Goal: Communication & Community: Answer question/provide support

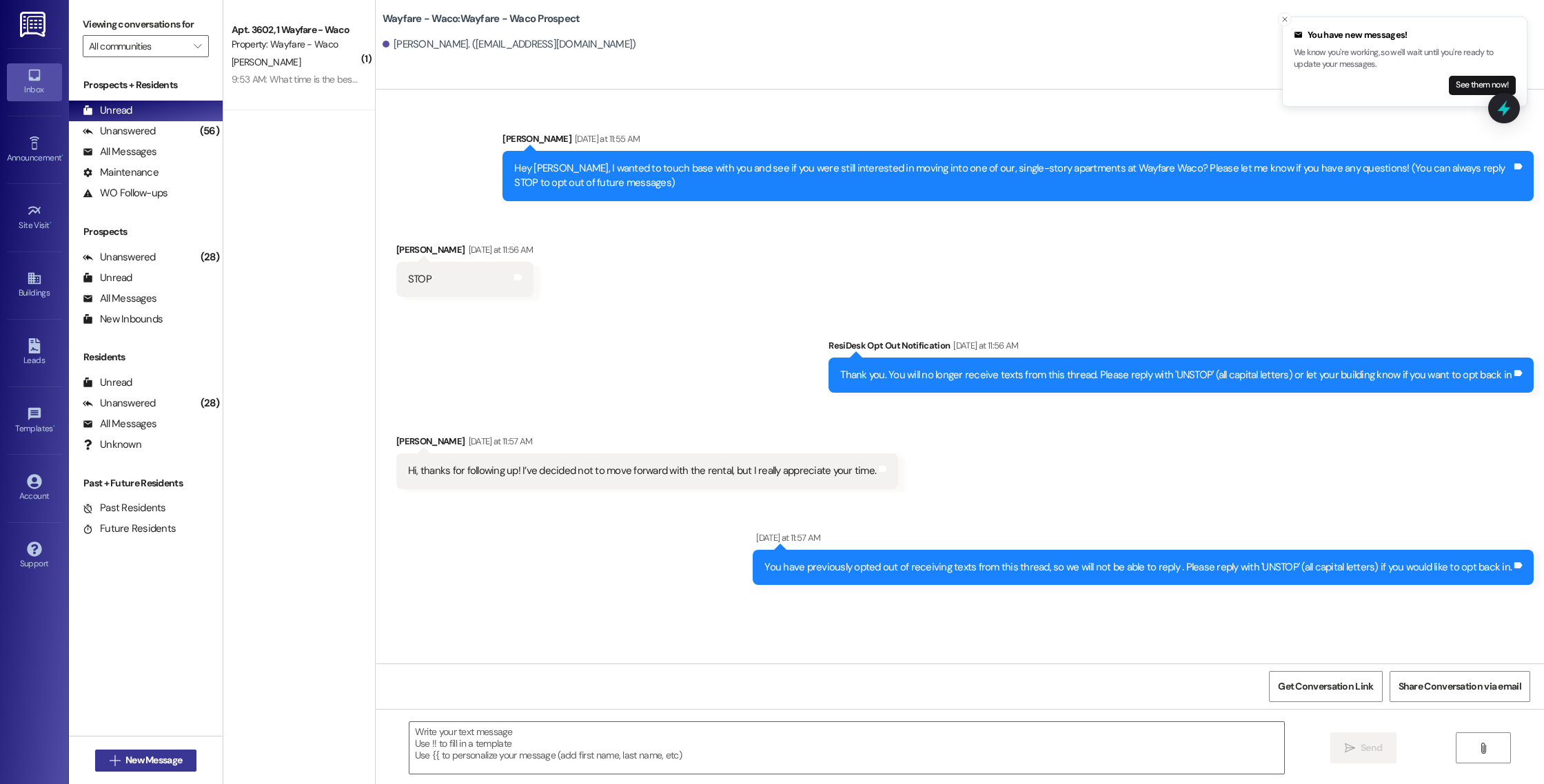
click at [125, 760] on span "New Message" at bounding box center [154, 761] width 57 height 15
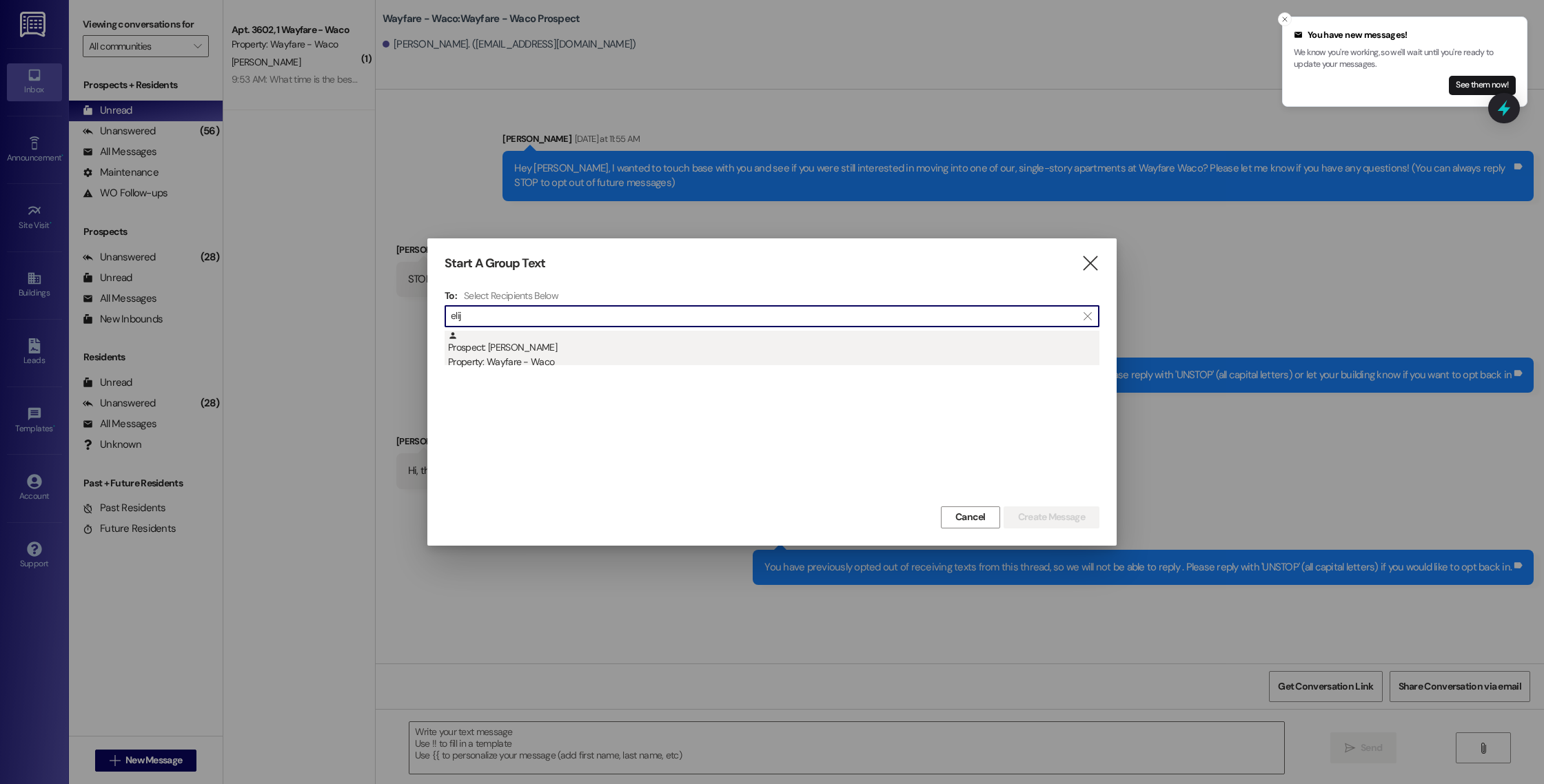
type input "elij"
click at [760, 351] on div "Prospect: [PERSON_NAME] Property: Wayfare - Waco" at bounding box center [774, 350] width 651 height 40
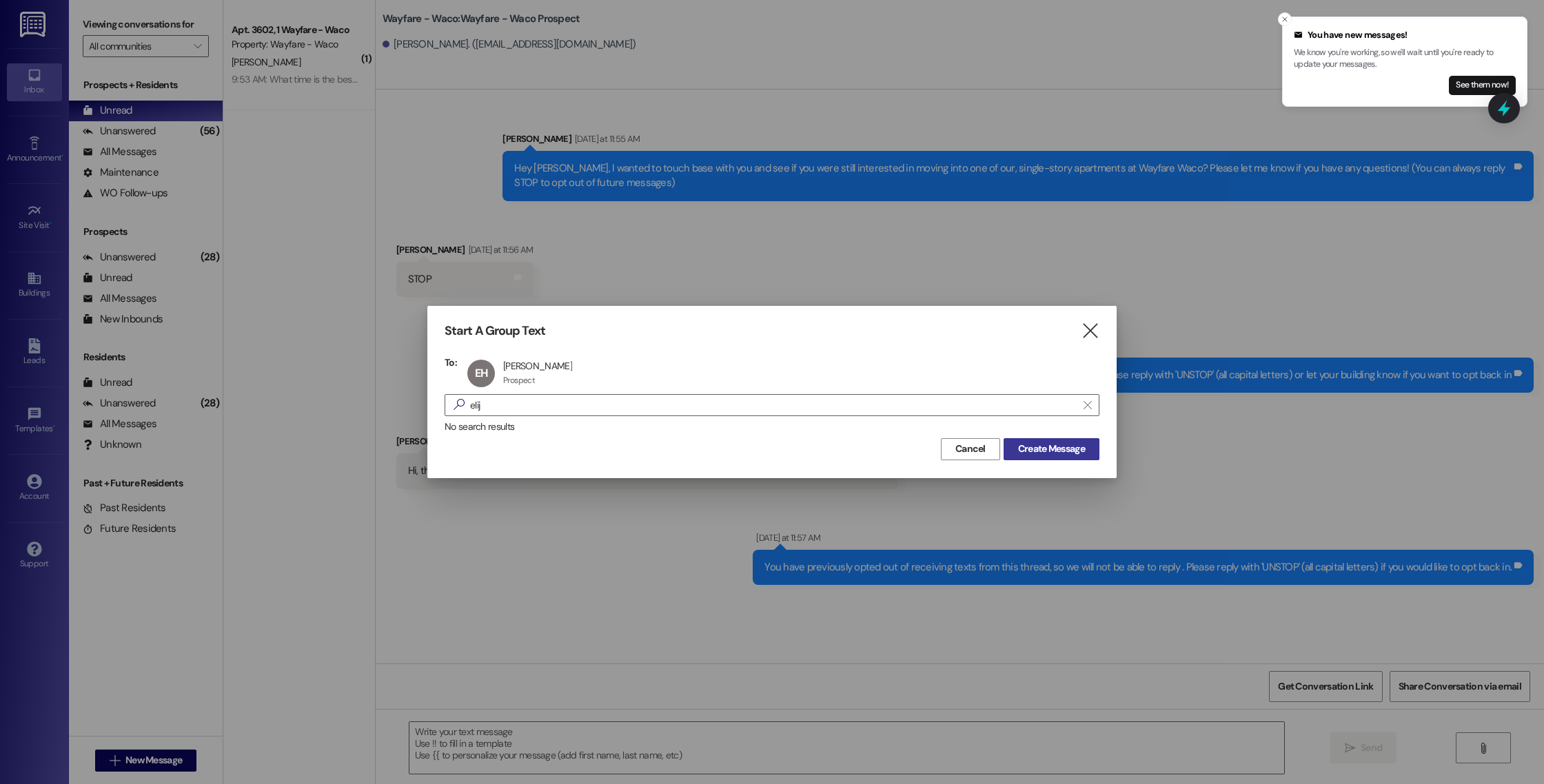
click at [1041, 448] on span "Create Message" at bounding box center [1051, 449] width 67 height 15
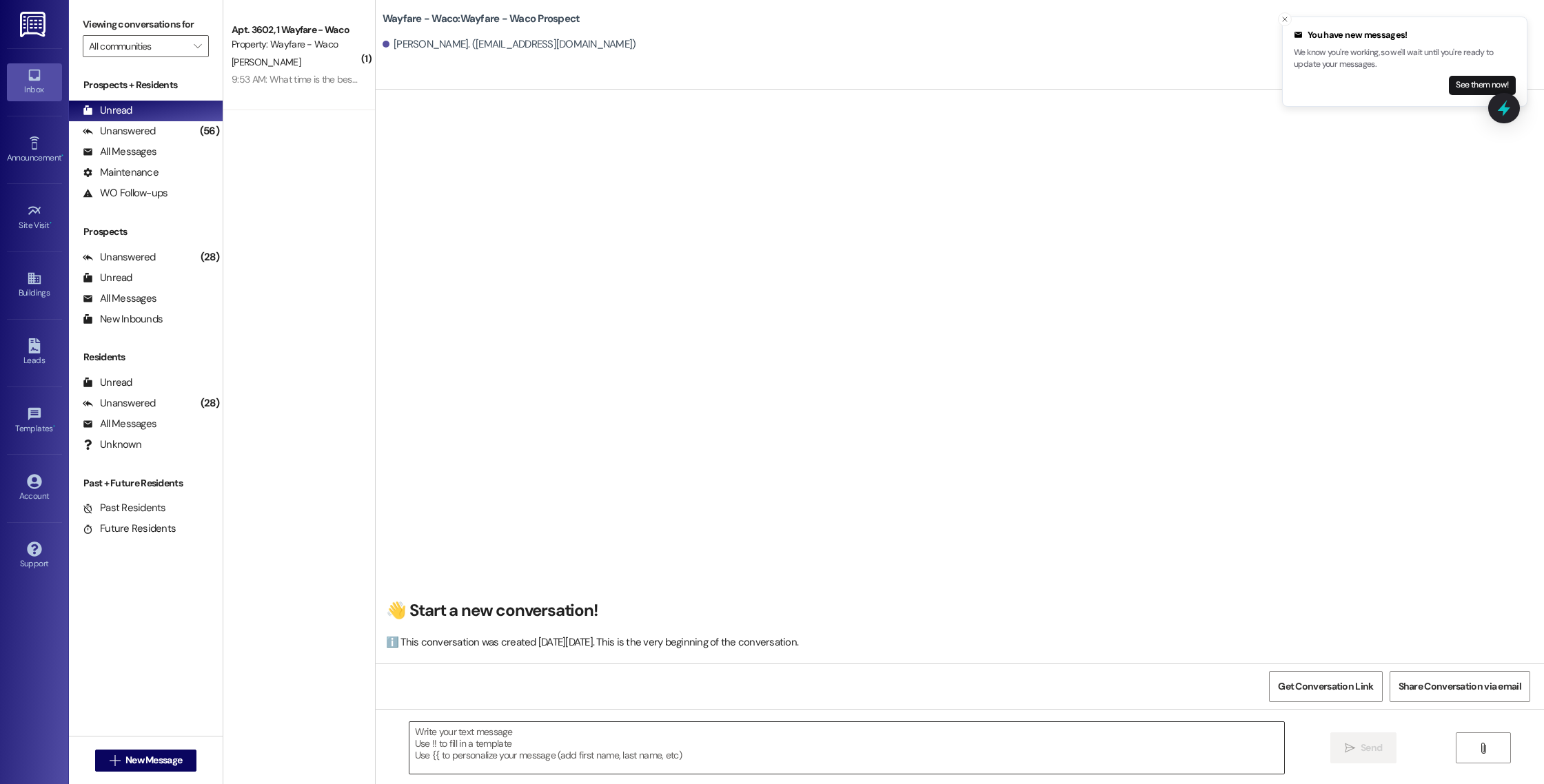
click at [644, 755] on textarea at bounding box center [846, 748] width 875 height 52
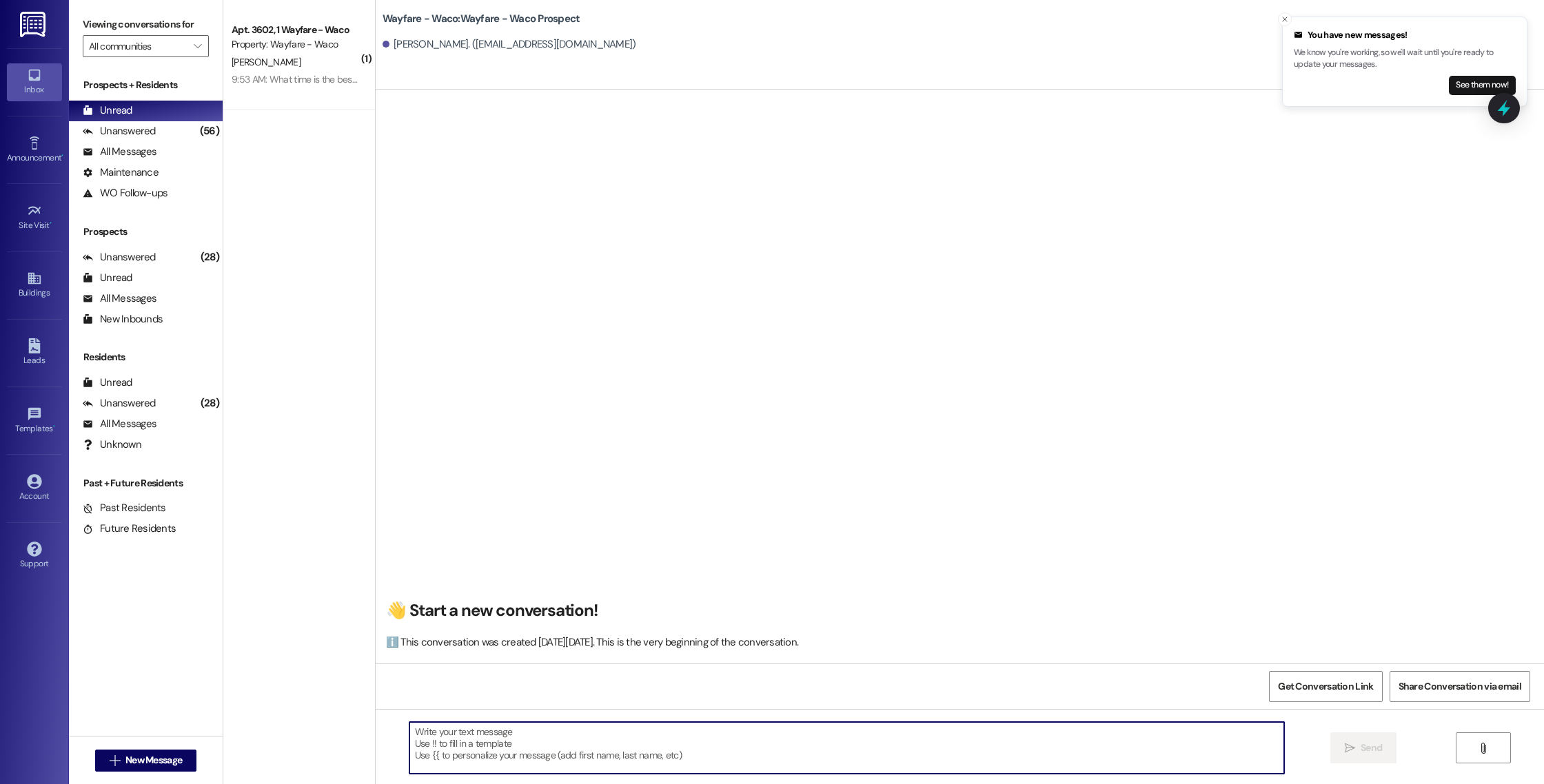
paste textarea "Hello (____), I wanted to touch base with you and see if you were still interes…"
click at [409, 743] on textarea "Hello (____), I wanted to touch base with you and see if you were still interes…" at bounding box center [846, 748] width 875 height 52
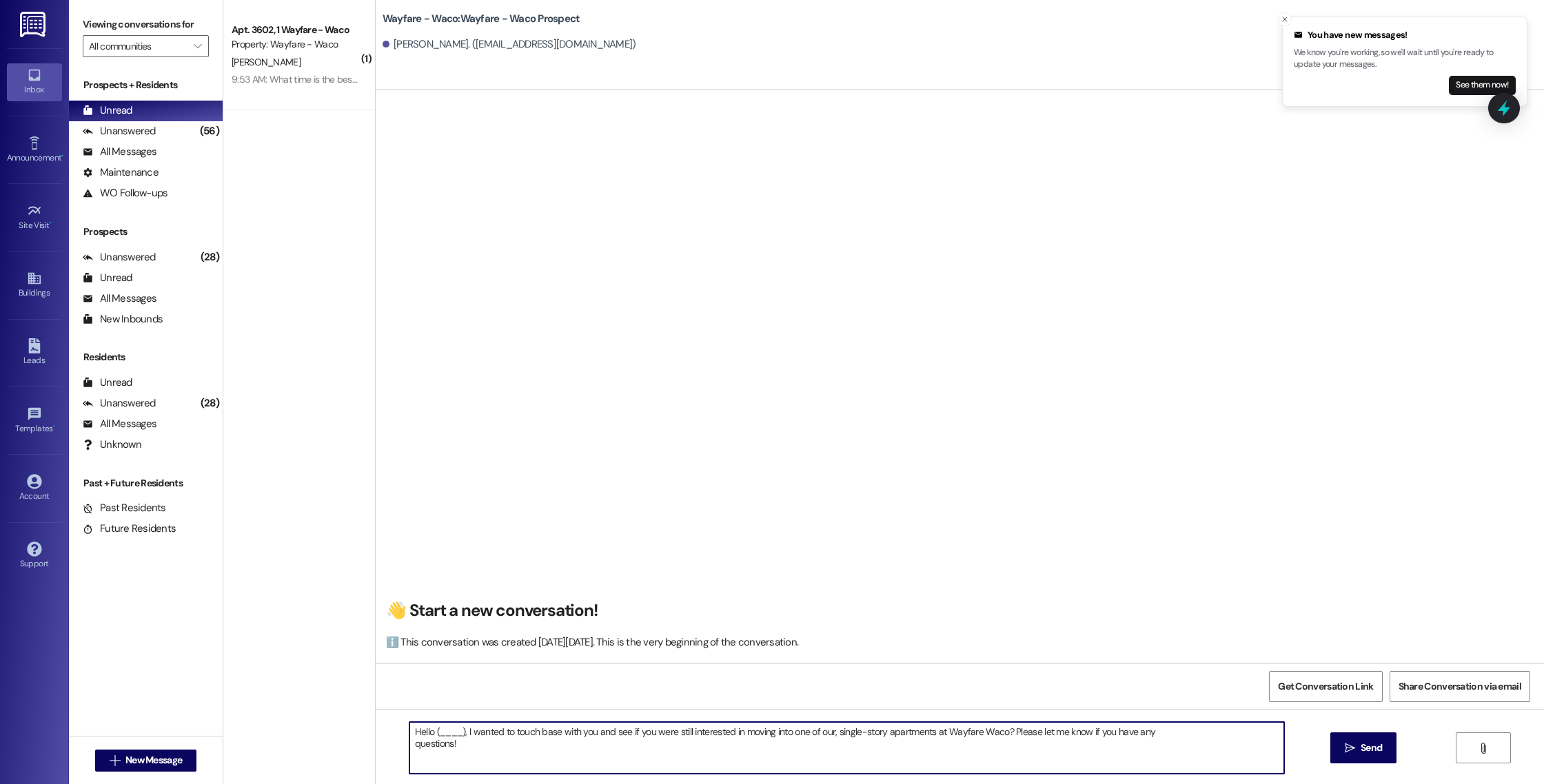
click at [409, 751] on textarea "Hello (____), I wanted to touch base with you and see if you were still interes…" at bounding box center [846, 748] width 875 height 52
click at [409, 744] on textarea "Hello (____), I wanted to touch base with you and see if you were still interes…" at bounding box center [846, 748] width 875 height 52
drag, startPoint x: 455, startPoint y: 734, endPoint x: 426, endPoint y: 733, distance: 29.0
click at [426, 733] on textarea "Hello (____), I wanted to touch base with you and see if you were still interes…" at bounding box center [846, 748] width 875 height 52
drag, startPoint x: 1177, startPoint y: 734, endPoint x: 388, endPoint y: 732, distance: 789.0
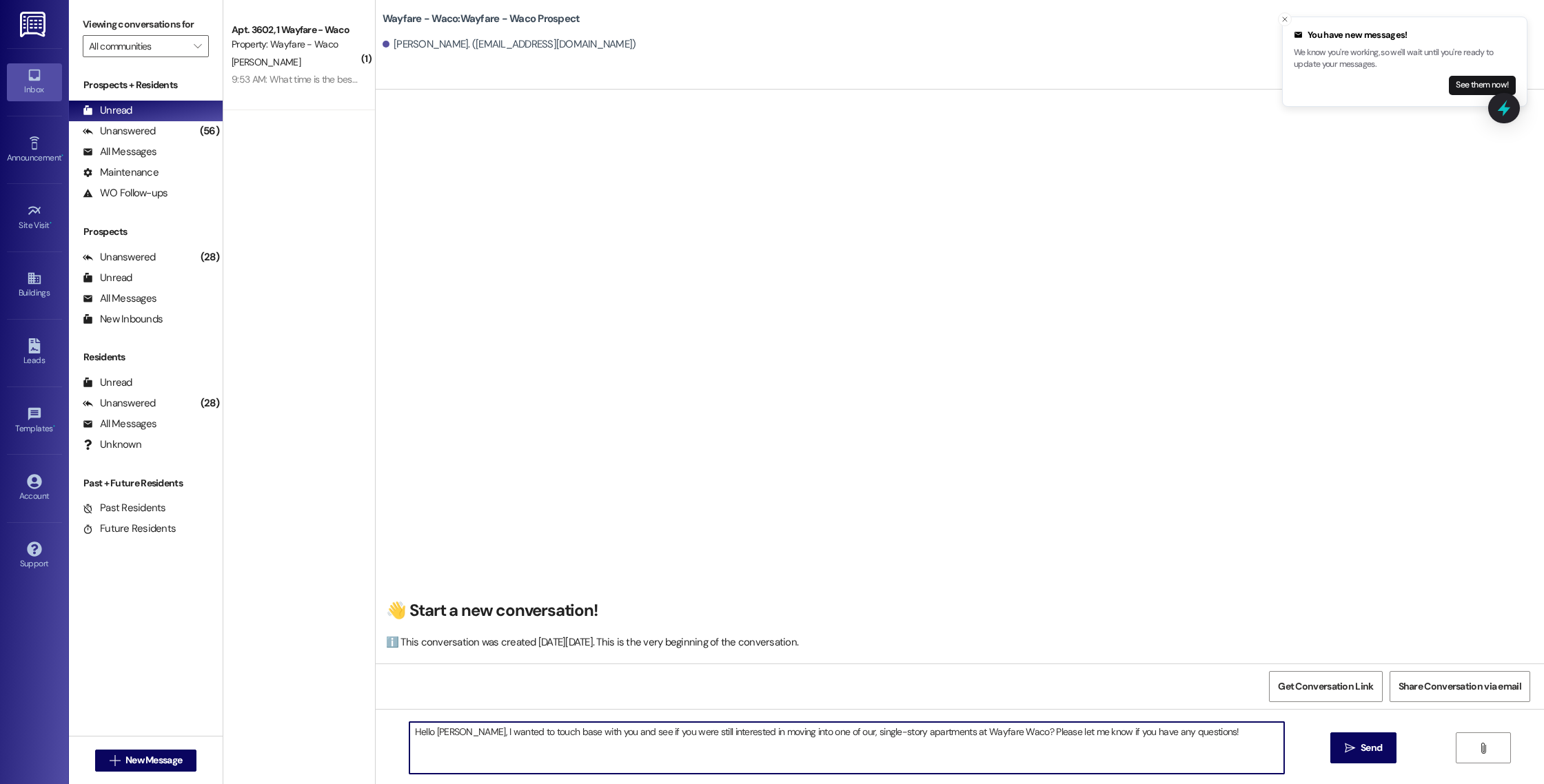
click at [388, 732] on div "Hello [PERSON_NAME], I wanted to touch base with you and see if you were still …" at bounding box center [960, 761] width 1169 height 104
type textarea "Hello [PERSON_NAME], I wanted to touch base with you and see if you were still …"
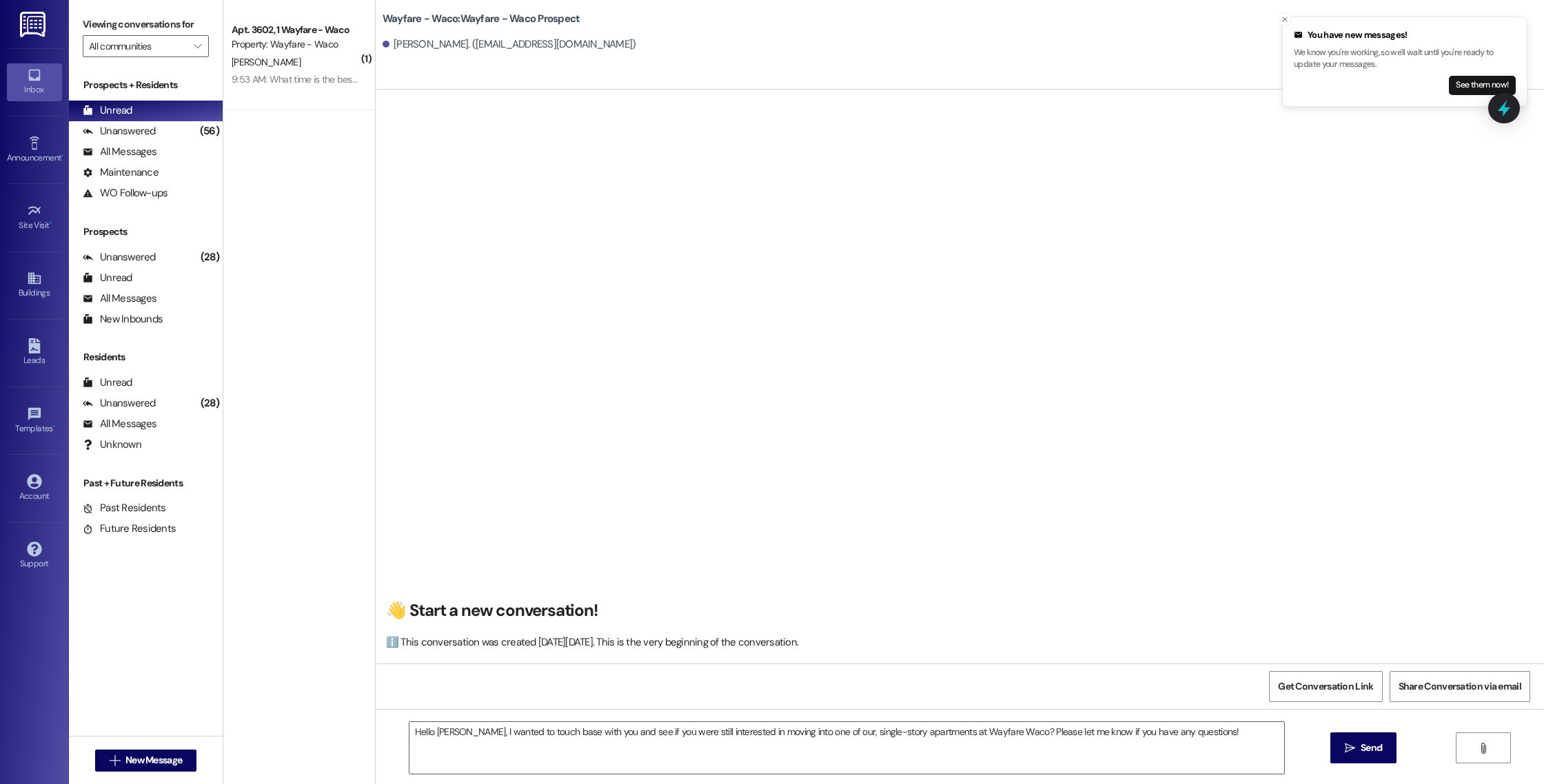
click at [388, 732] on div "Hello [PERSON_NAME], I wanted to touch base with you and see if you were still …" at bounding box center [960, 761] width 1169 height 104
click at [1372, 750] on span "Send" at bounding box center [1371, 748] width 21 height 15
